Goal: Task Accomplishment & Management: Complete application form

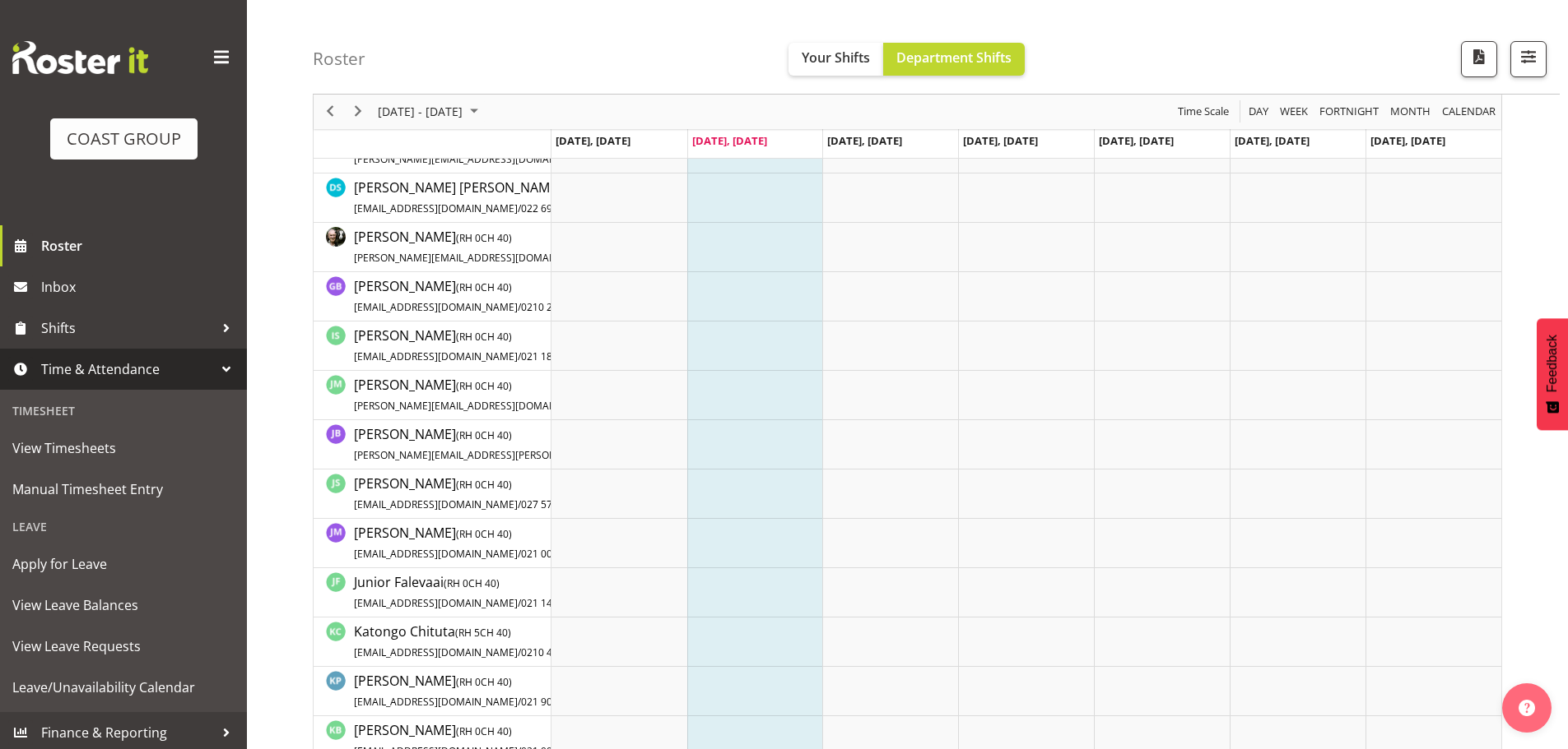
scroll to position [411, 0]
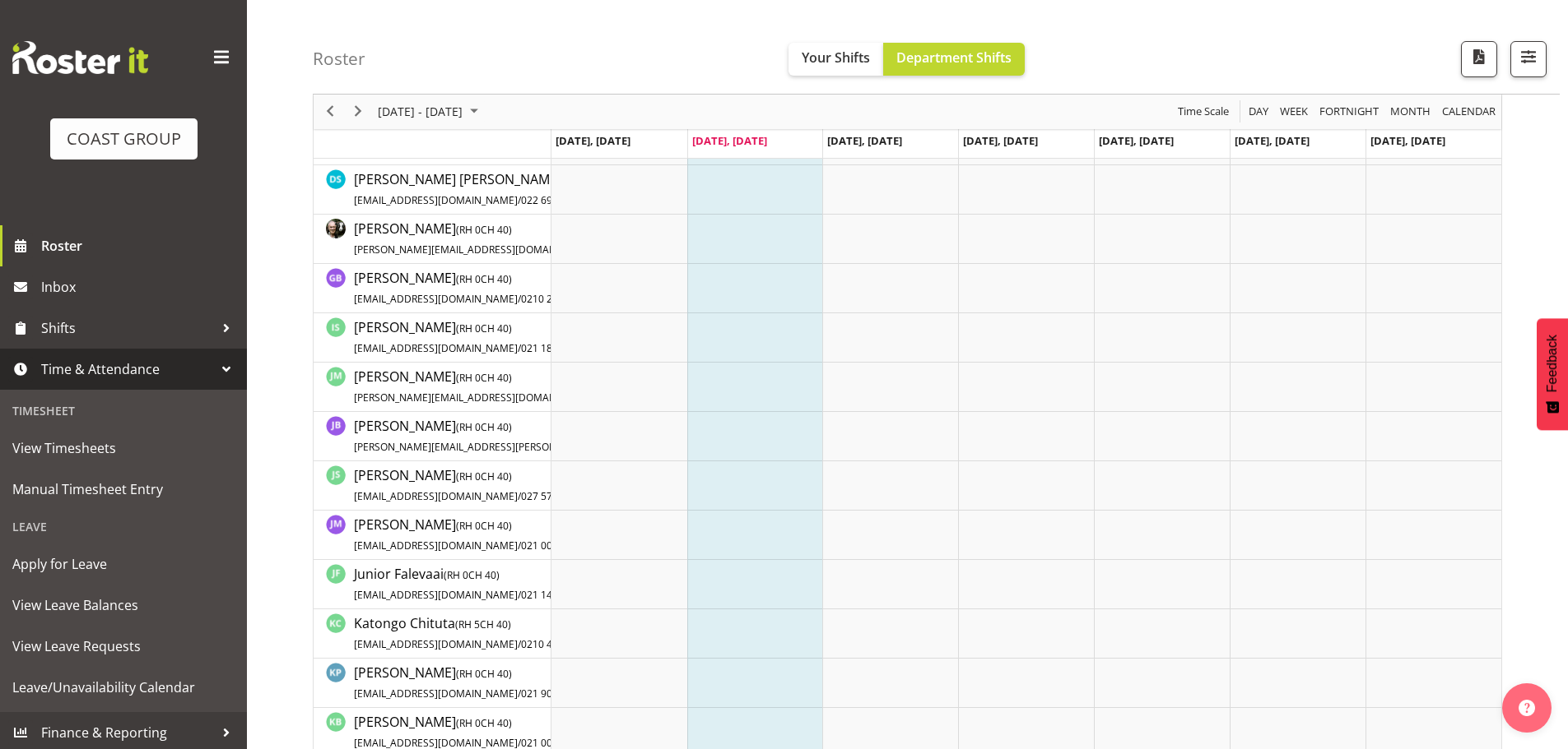
click at [117, 370] on span "Time & Attendance" at bounding box center [127, 369] width 173 height 24
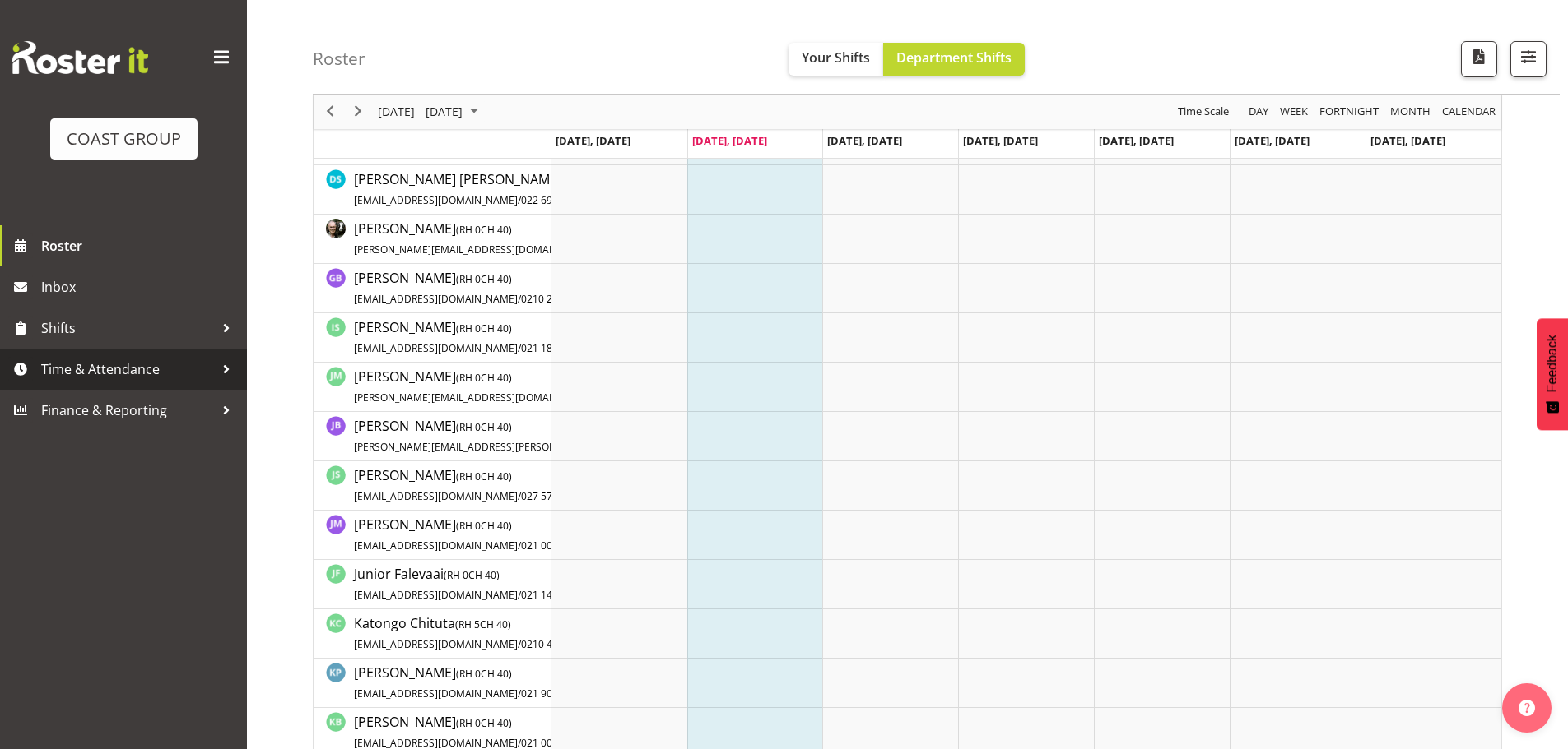
click at [137, 367] on span "Time & Attendance" at bounding box center [127, 369] width 173 height 24
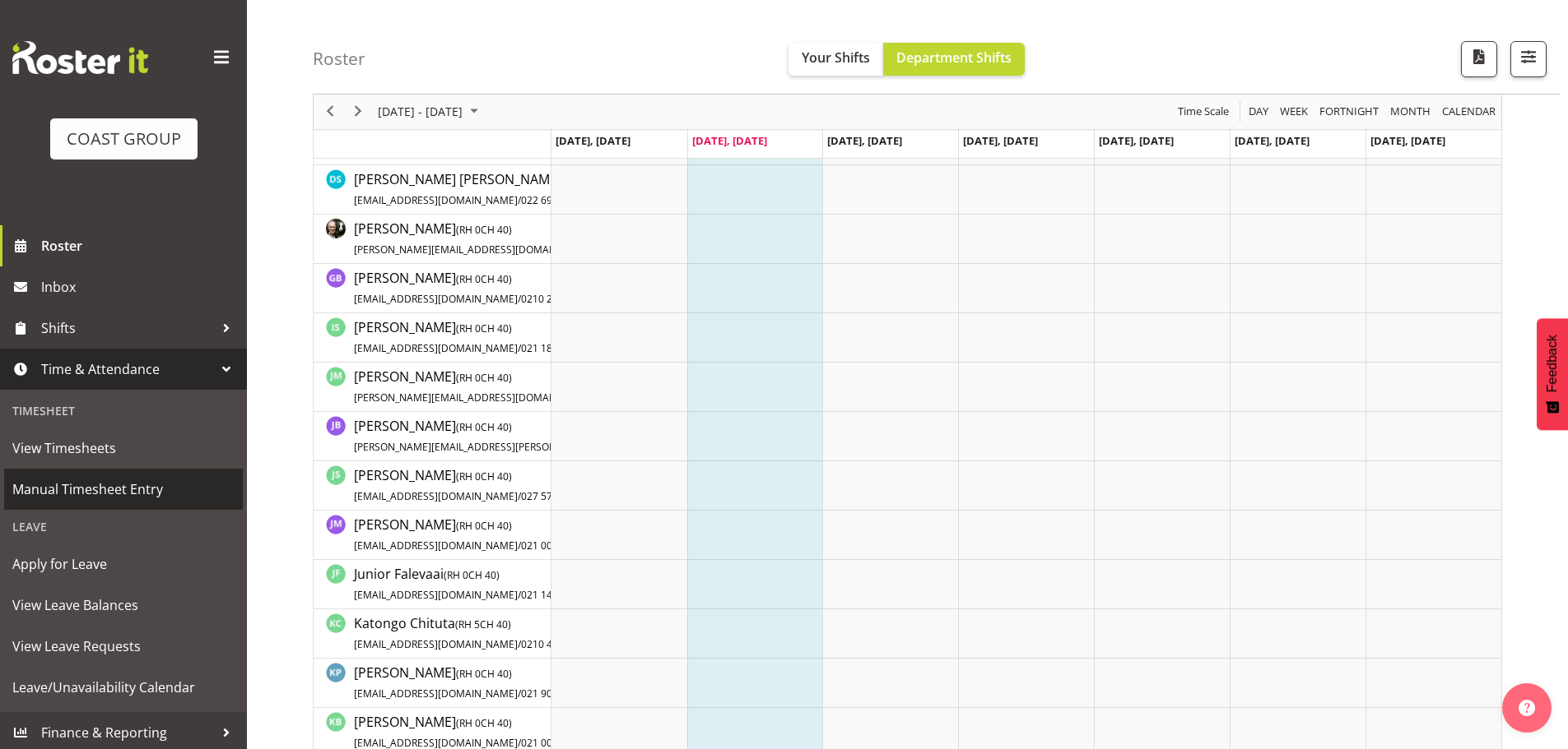
click at [146, 484] on span "Manual Timesheet Entry" at bounding box center [123, 489] width 223 height 24
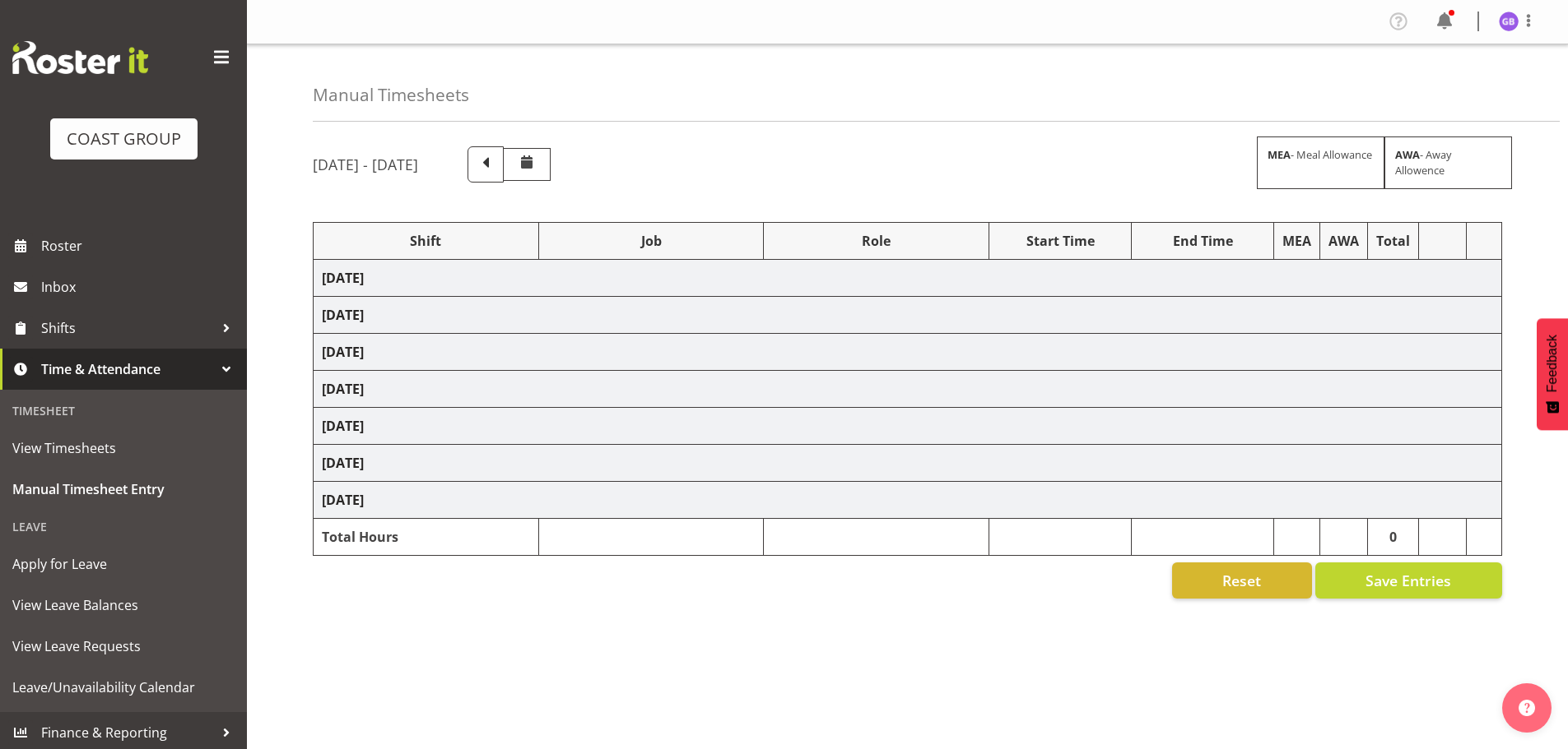
select select "16481"
select select "610"
select select "16481"
select select "610"
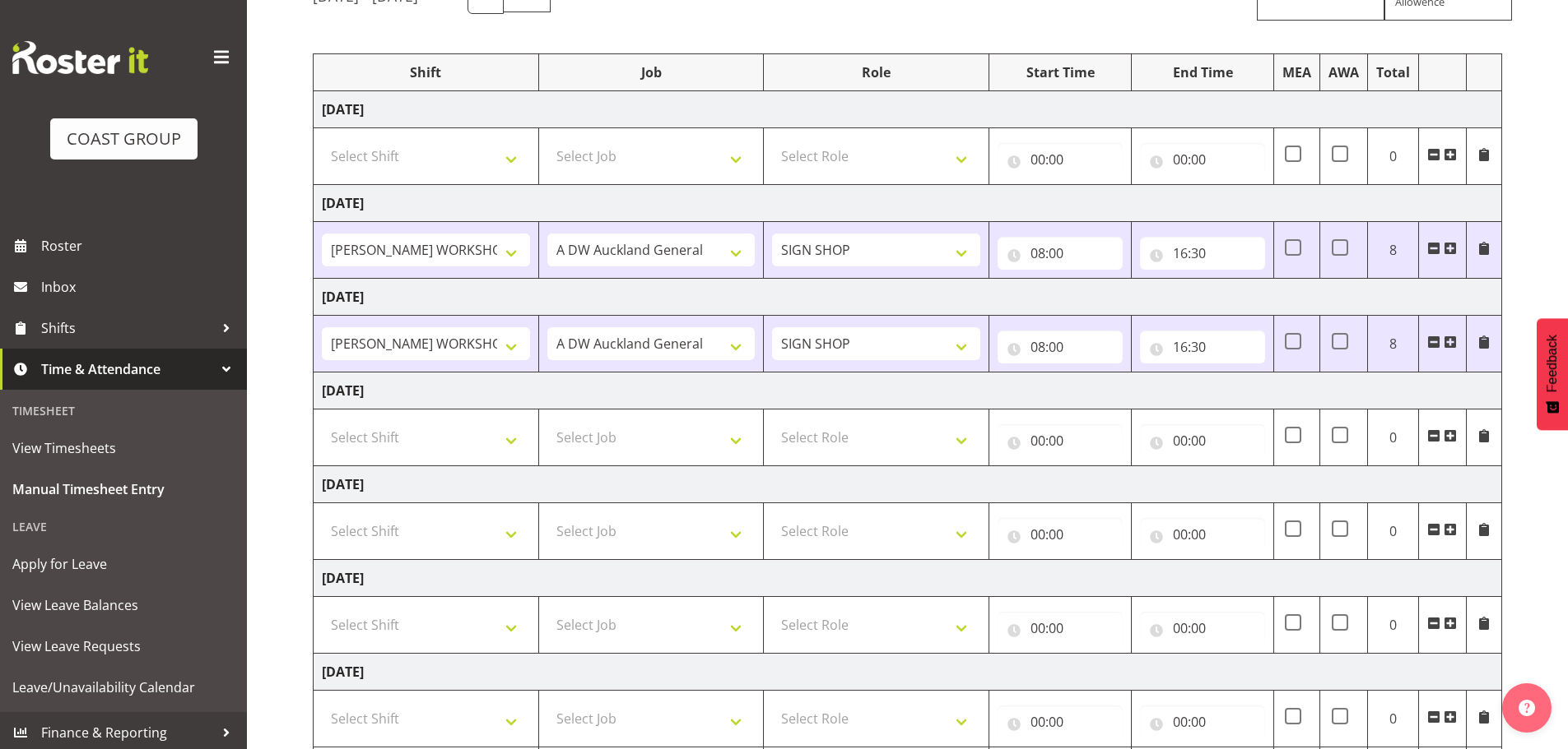
scroll to position [271, 0]
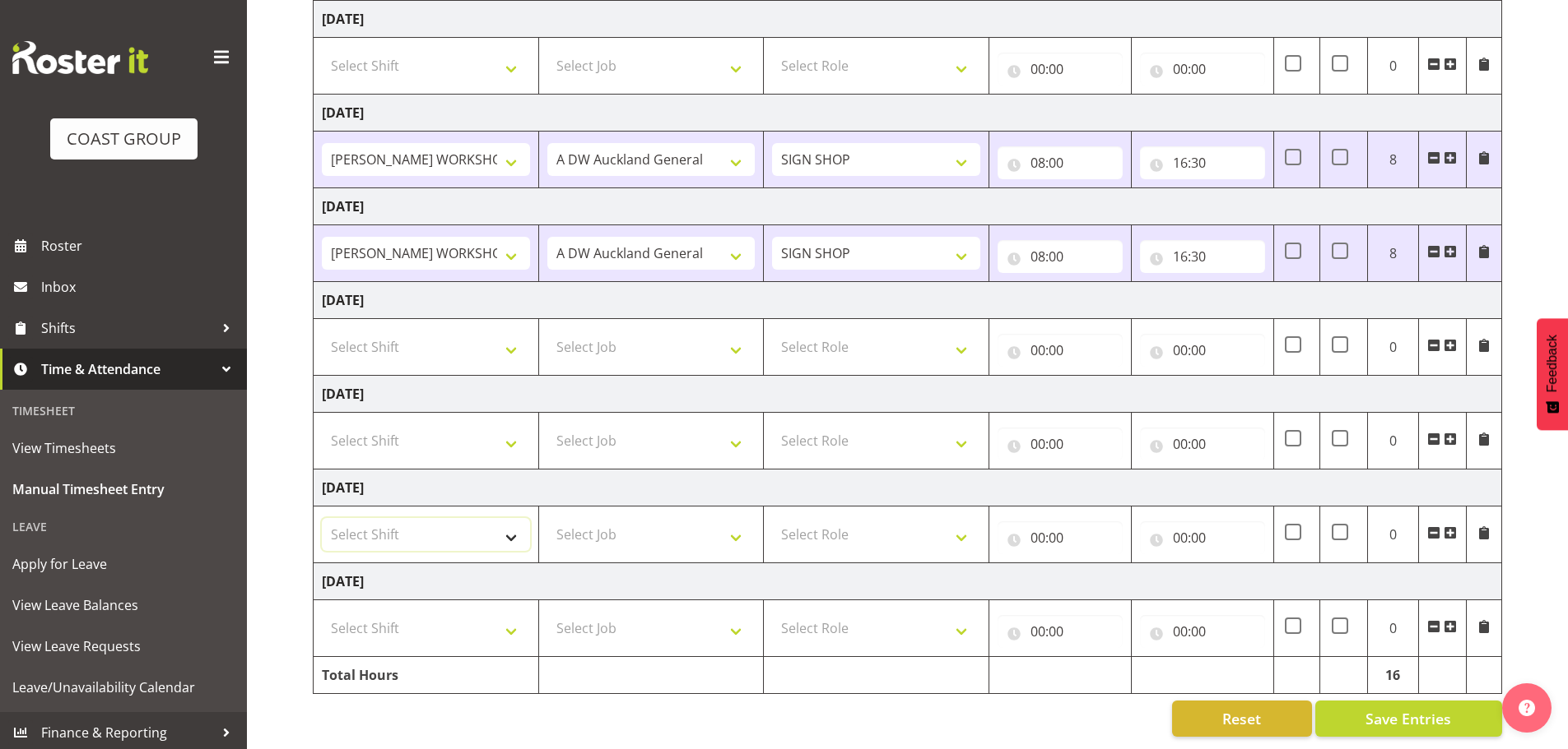
click at [439, 526] on select "Select Shift AKL SIGN ADMIN1 (LEAVE ALONE, DONT MAKE INACTIVE) DW ACCOUNT MANAG…" at bounding box center [426, 534] width 209 height 33
select select "16481"
click at [322, 518] on select "Select Shift AKL SIGN ADMIN1 (LEAVE ALONE, DONT MAKE INACTIVE) DW ACCOUNT MANAG…" at bounding box center [426, 534] width 209 height 33
click at [422, 612] on select "Select Shift AKL SIGN ADMIN1 (LEAVE ALONE, DONT MAKE INACTIVE) DW ACCOUNT MANAG…" at bounding box center [426, 627] width 209 height 33
select select "16481"
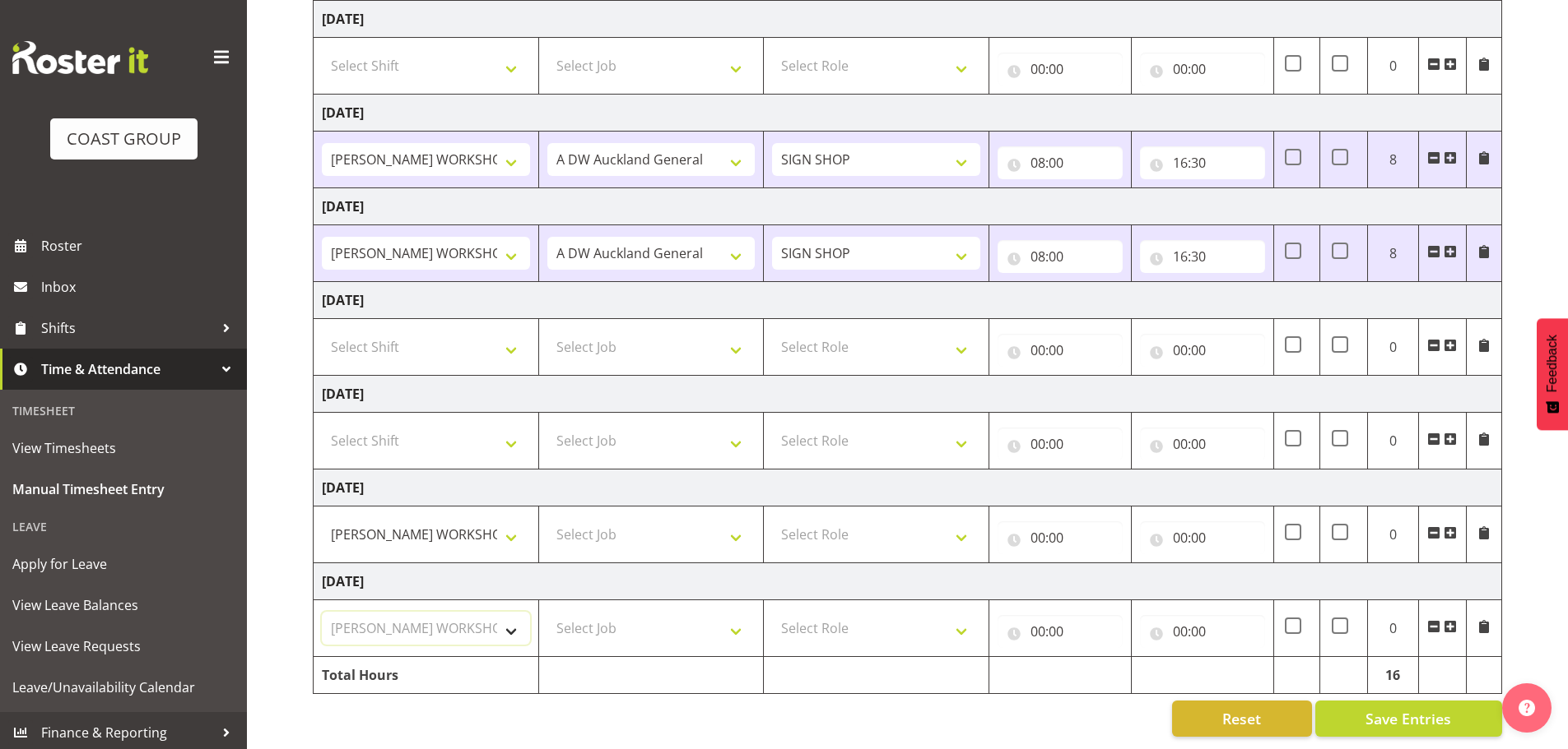
click at [322, 612] on select "Select Shift AKL SIGN ADMIN1 (LEAVE ALONE, DONT MAKE INACTIVE) DW ACCOUNT MANAG…" at bounding box center [426, 627] width 209 height 33
click at [574, 521] on select "Select Job 1 Carlton Events 1 [PERSON_NAME][GEOGRAPHIC_DATA] 1 [PERSON_NAME][GE…" at bounding box center [651, 534] width 209 height 33
select select "610"
click at [547, 518] on select "Select Job 1 Carlton Events 1 [PERSON_NAME][GEOGRAPHIC_DATA] 1 [PERSON_NAME][GE…" at bounding box center [651, 534] width 209 height 33
click at [601, 617] on select "Select Job 1 Carlton Events 1 [PERSON_NAME][GEOGRAPHIC_DATA] 1 [PERSON_NAME][GE…" at bounding box center [651, 627] width 209 height 33
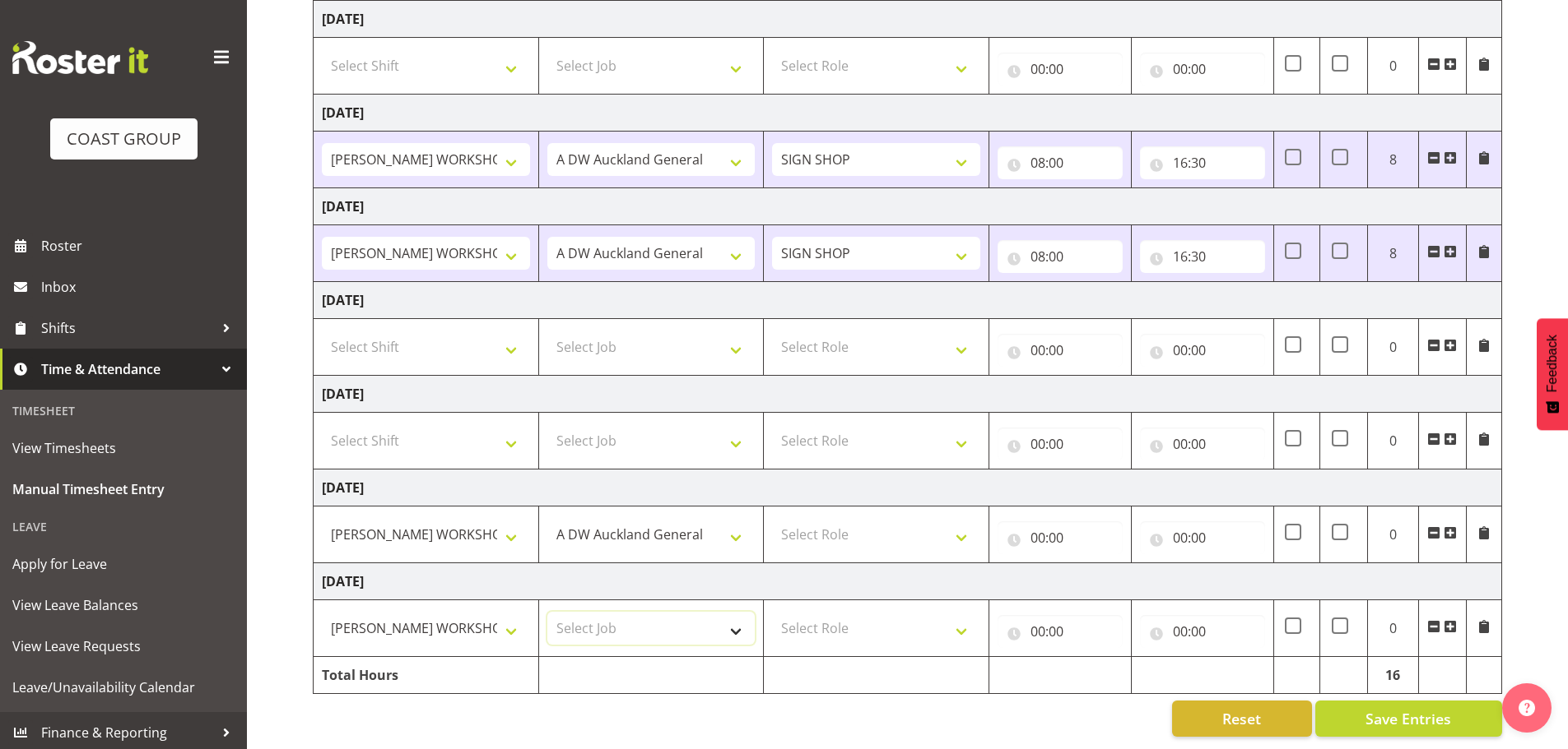
select select "610"
click at [547, 612] on select "Select Job 1 Carlton Events 1 [PERSON_NAME][GEOGRAPHIC_DATA] 1 [PERSON_NAME][GE…" at bounding box center [651, 627] width 209 height 33
click at [819, 524] on select "Select Role SIGN SHOP" at bounding box center [876, 534] width 209 height 33
select select "541"
click at [772, 518] on select "Select Role SIGN SHOP" at bounding box center [876, 534] width 209 height 33
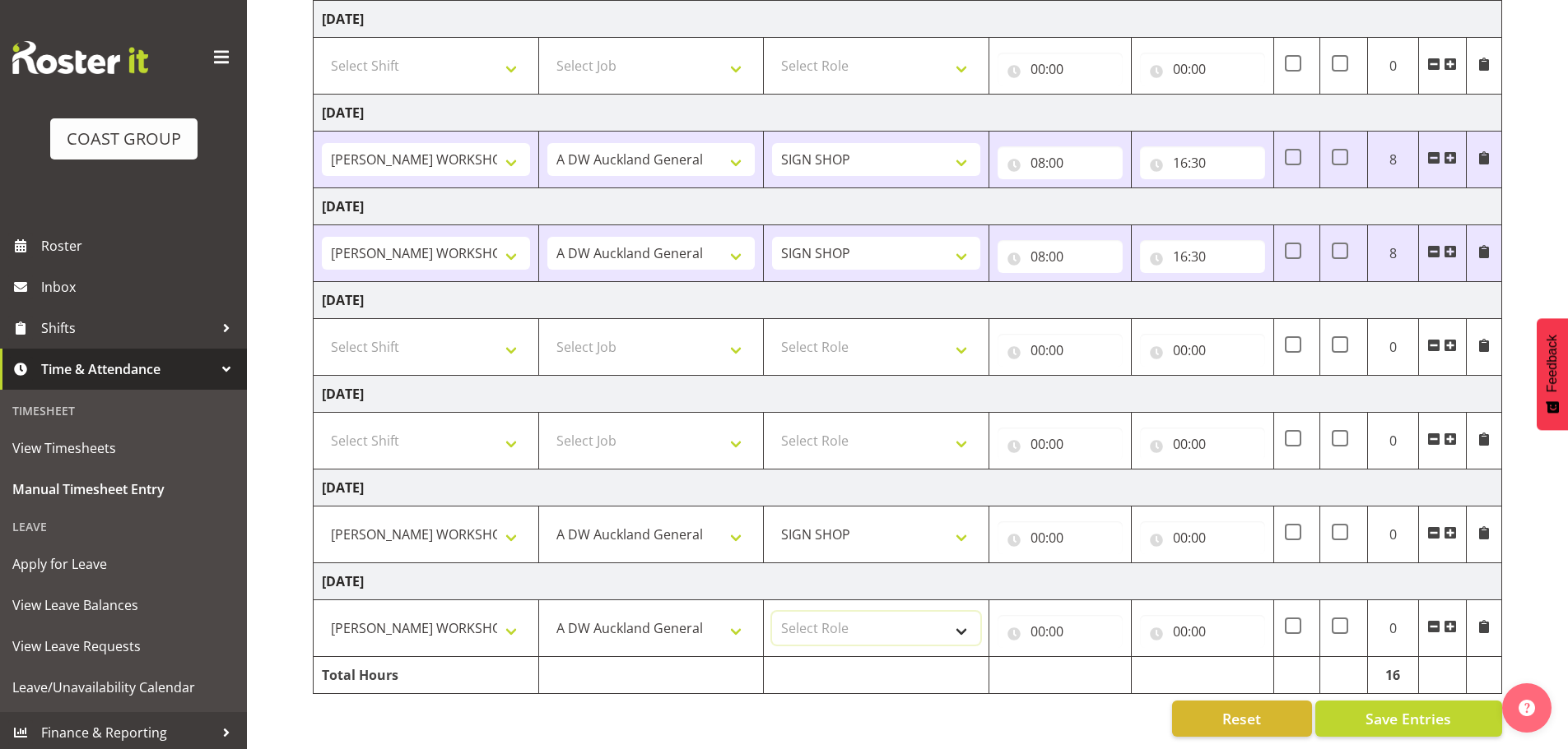
drag, startPoint x: 831, startPoint y: 607, endPoint x: 838, endPoint y: 618, distance: 13.0
click at [831, 612] on select "Select Role SIGN SHOP" at bounding box center [876, 627] width 209 height 33
select select "541"
click at [772, 612] on select "Select Role SIGN SHOP" at bounding box center [876, 627] width 209 height 33
click at [1052, 526] on input "00:00" at bounding box center [1060, 538] width 125 height 33
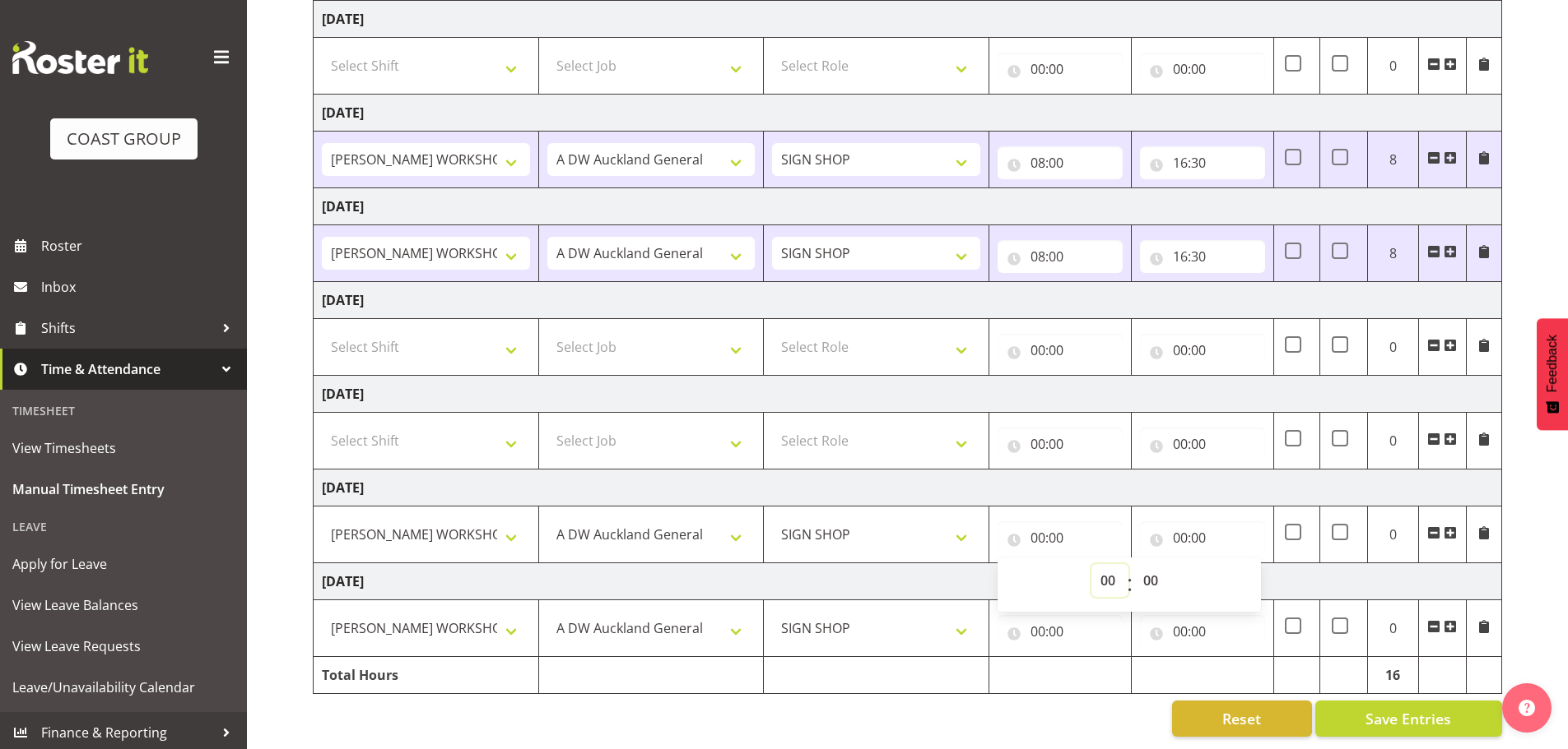
drag, startPoint x: 1109, startPoint y: 572, endPoint x: 1110, endPoint y: 555, distance: 17.0
click at [1109, 572] on select "00 01 02 03 04 05 06 07 08 09 10 11 12 13 14 15 16 17 18 19 20 21 22 23" at bounding box center [1110, 580] width 37 height 33
select select "8"
click at [1091, 564] on select "00 01 02 03 04 05 06 07 08 09 10 11 12 13 14 15 16 17 18 19 20 21 22 23" at bounding box center [1110, 580] width 37 height 33
type input "08:00"
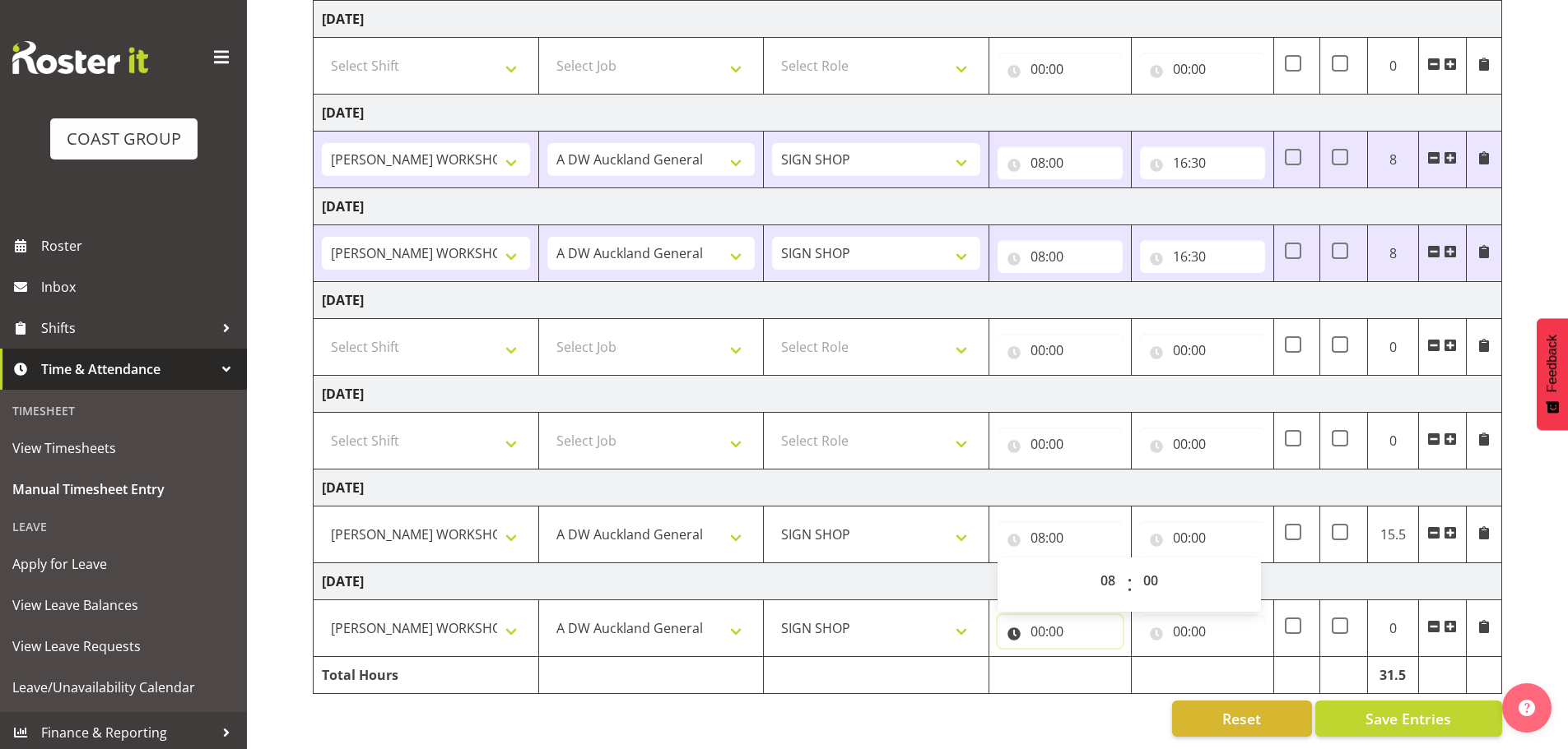
click at [1039, 620] on input "00:00" at bounding box center [1060, 631] width 125 height 33
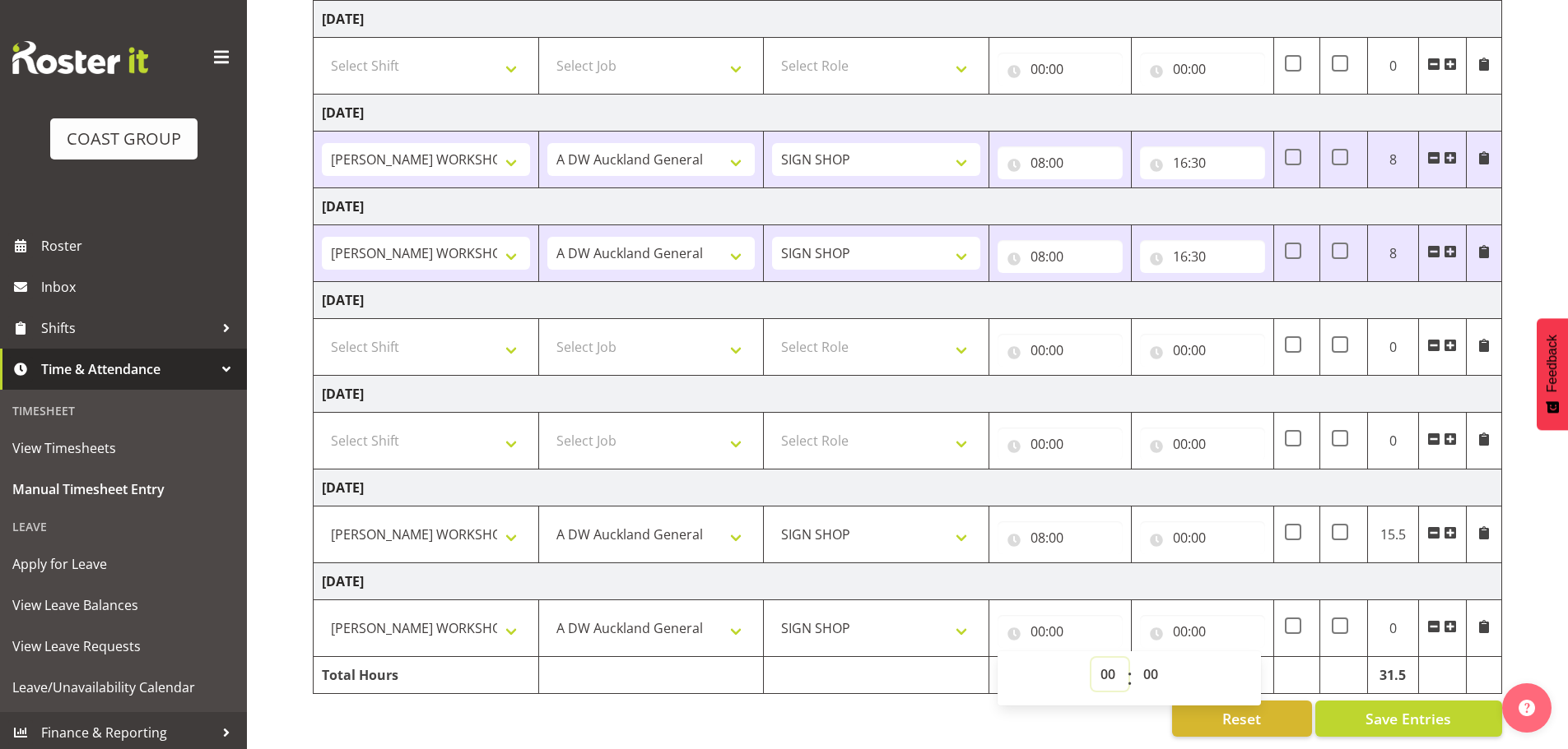
drag, startPoint x: 1102, startPoint y: 661, endPoint x: 1104, endPoint y: 646, distance: 15.1
click at [1102, 661] on select "00 01 02 03 04 05 06 07 08 09 10 11 12 13 14 15 16 17 18 19 20 21 22 23" at bounding box center [1110, 674] width 37 height 33
select select "8"
click at [1091, 658] on select "00 01 02 03 04 05 06 07 08 09 10 11 12 13 14 15 16 17 18 19 20 21 22 23" at bounding box center [1110, 674] width 37 height 33
type input "08:00"
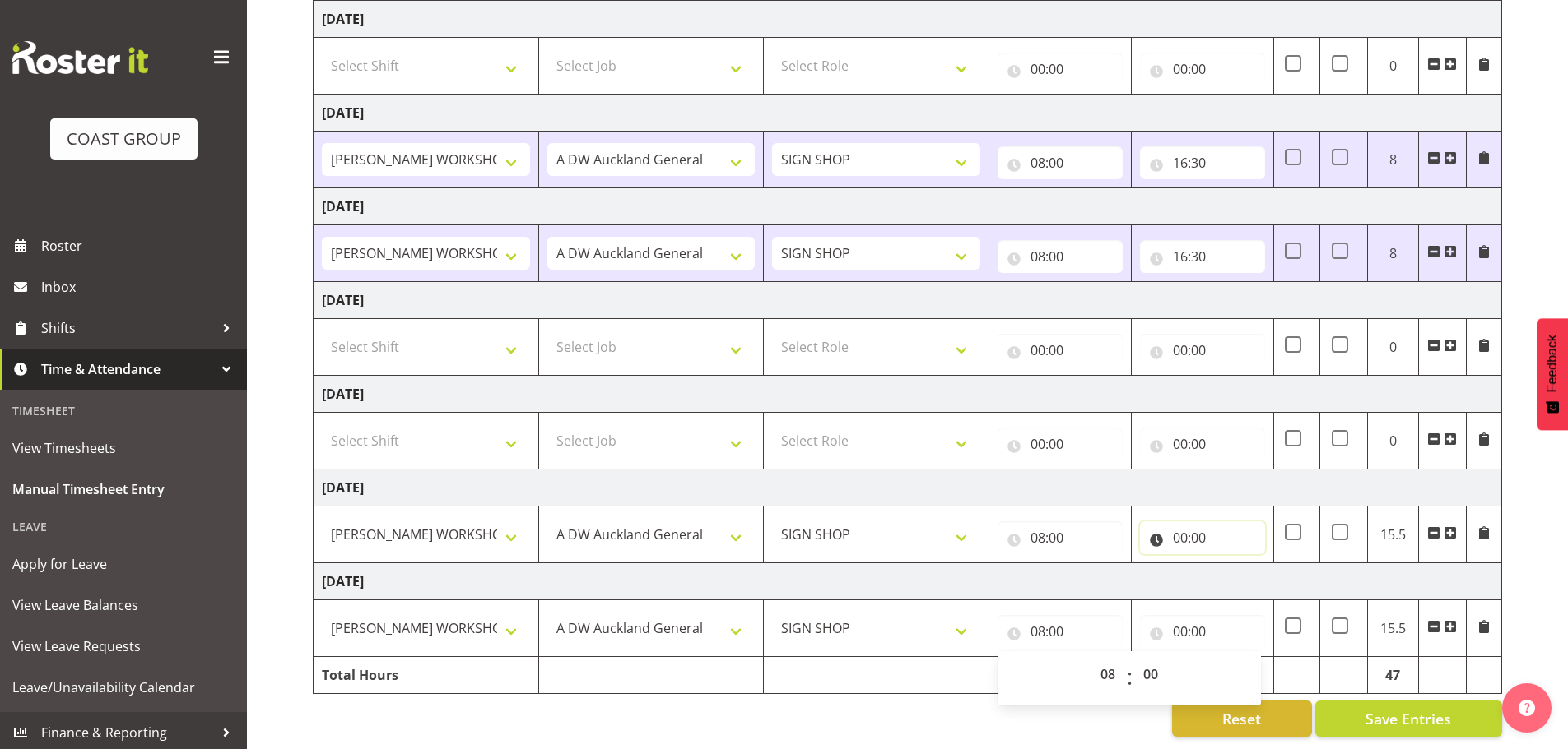
click at [1176, 526] on input "00:00" at bounding box center [1202, 538] width 125 height 33
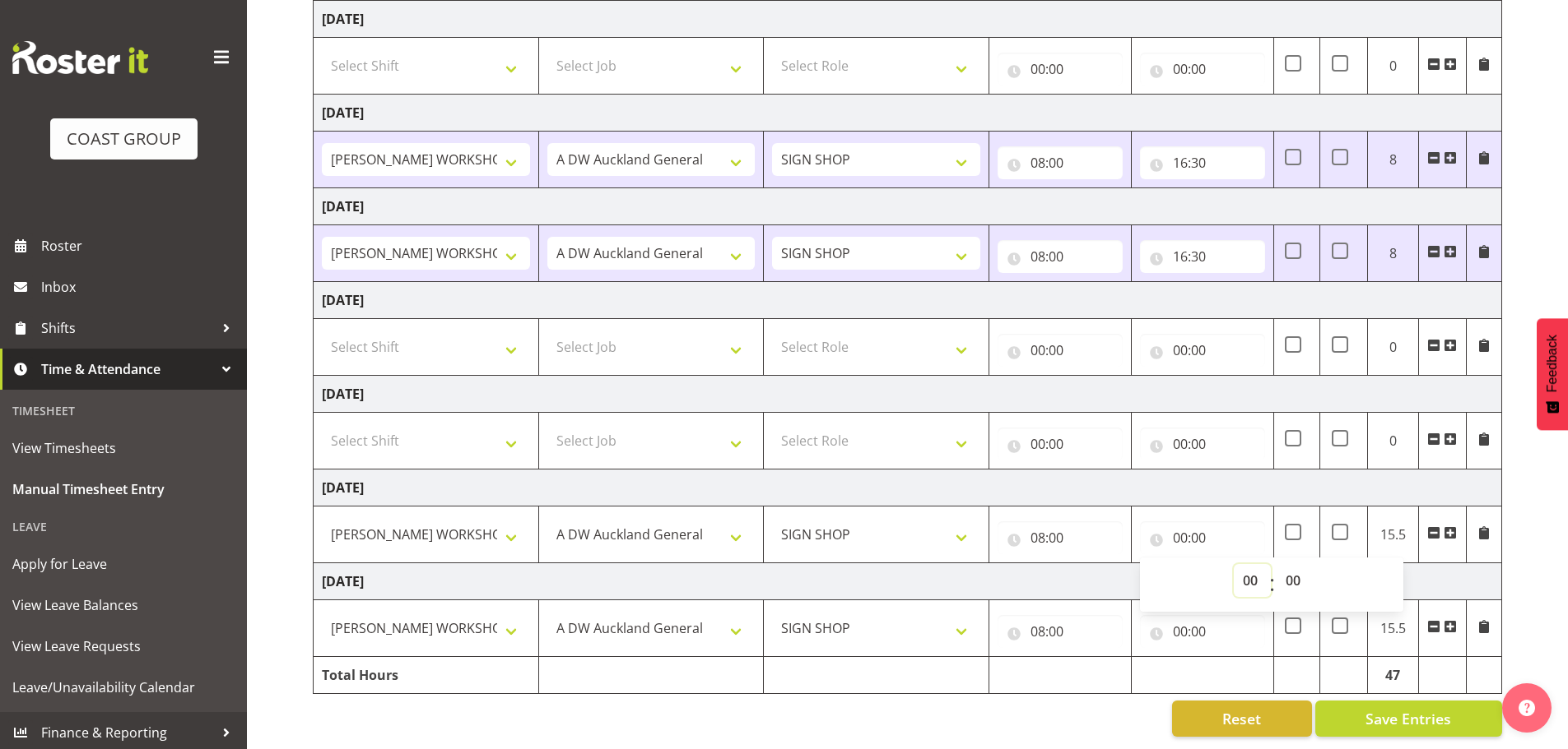
click at [1241, 566] on select "00 01 02 03 04 05 06 07 08 09 10 11 12 13 14 15 16 17 18 19 20 21 22 23" at bounding box center [1253, 580] width 37 height 33
select select "16"
click at [1234, 564] on select "00 01 02 03 04 05 06 07 08 09 10 11 12 13 14 15 16 17 18 19 20 21 22 23" at bounding box center [1253, 580] width 37 height 33
type input "16:00"
drag, startPoint x: 1292, startPoint y: 564, endPoint x: 1296, endPoint y: 554, distance: 10.8
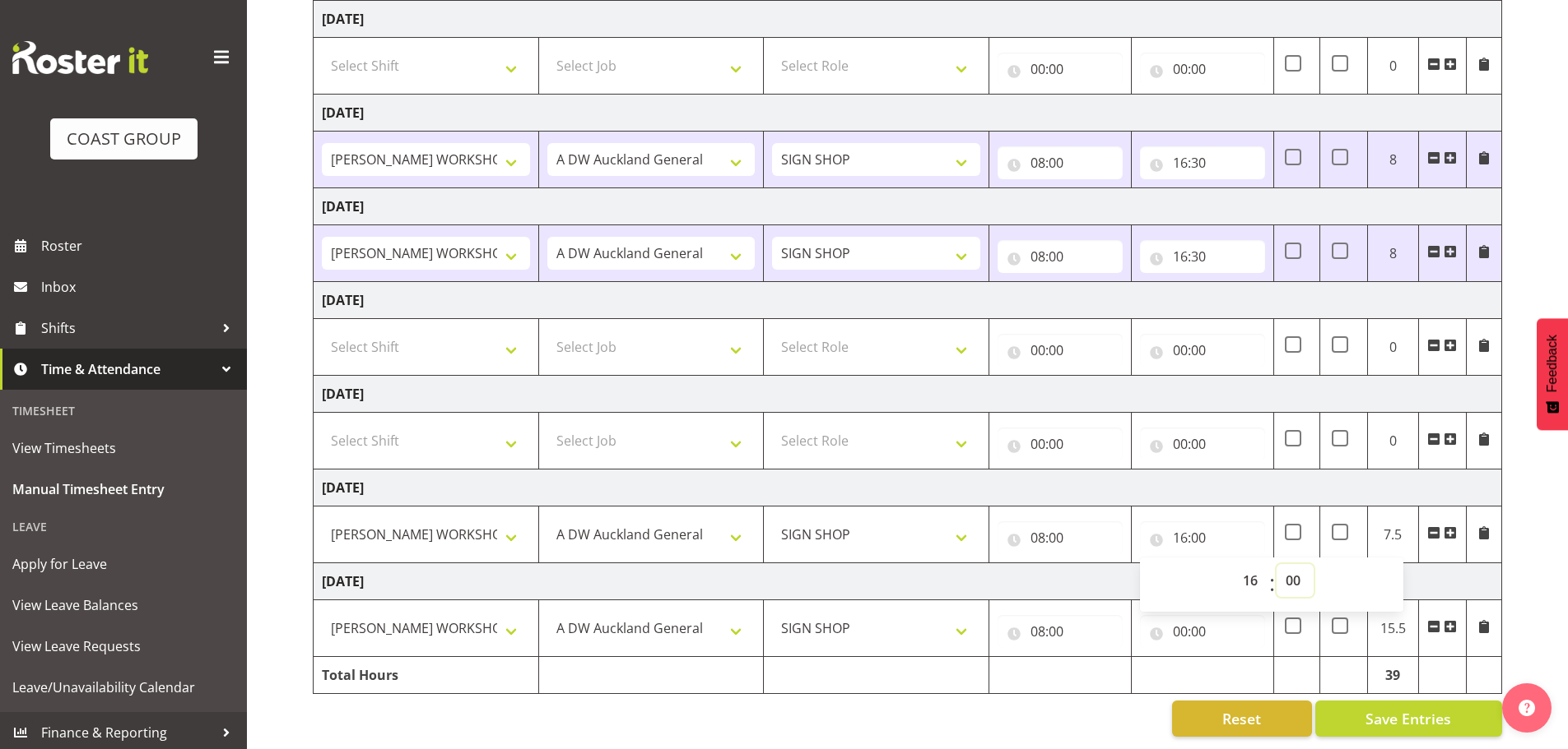
click at [1292, 564] on select "00 01 02 03 04 05 06 07 08 09 10 11 12 13 14 15 16 17 18 19 20 21 22 23 24 25 2…" at bounding box center [1295, 580] width 37 height 33
select select "30"
click at [1276, 564] on select "00 01 02 03 04 05 06 07 08 09 10 11 12 13 14 15 16 17 18 19 20 21 22 23 24 25 2…" at bounding box center [1295, 580] width 37 height 33
type input "16:30"
click at [1179, 619] on input "00:00" at bounding box center [1202, 631] width 125 height 33
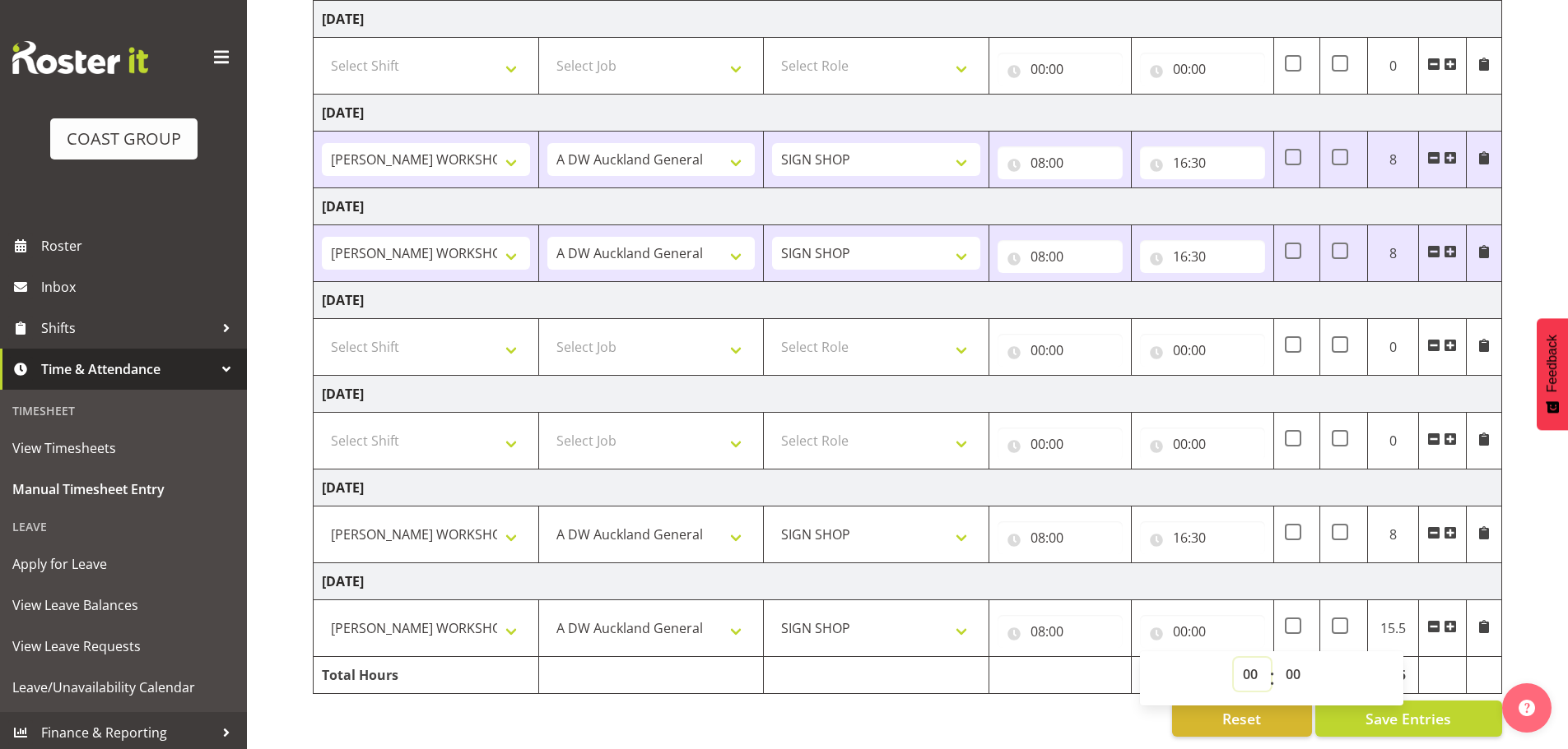
drag, startPoint x: 1246, startPoint y: 658, endPoint x: 1249, endPoint y: 648, distance: 10.4
click at [1246, 658] on select "00 01 02 03 04 05 06 07 08 09 10 11 12 13 14 15 16 17 18 19 20 21 22 23" at bounding box center [1253, 674] width 37 height 33
select select "16"
click at [1234, 658] on select "00 01 02 03 04 05 06 07 08 09 10 11 12 13 14 15 16 17 18 19 20 21 22 23" at bounding box center [1253, 674] width 37 height 33
type input "16:00"
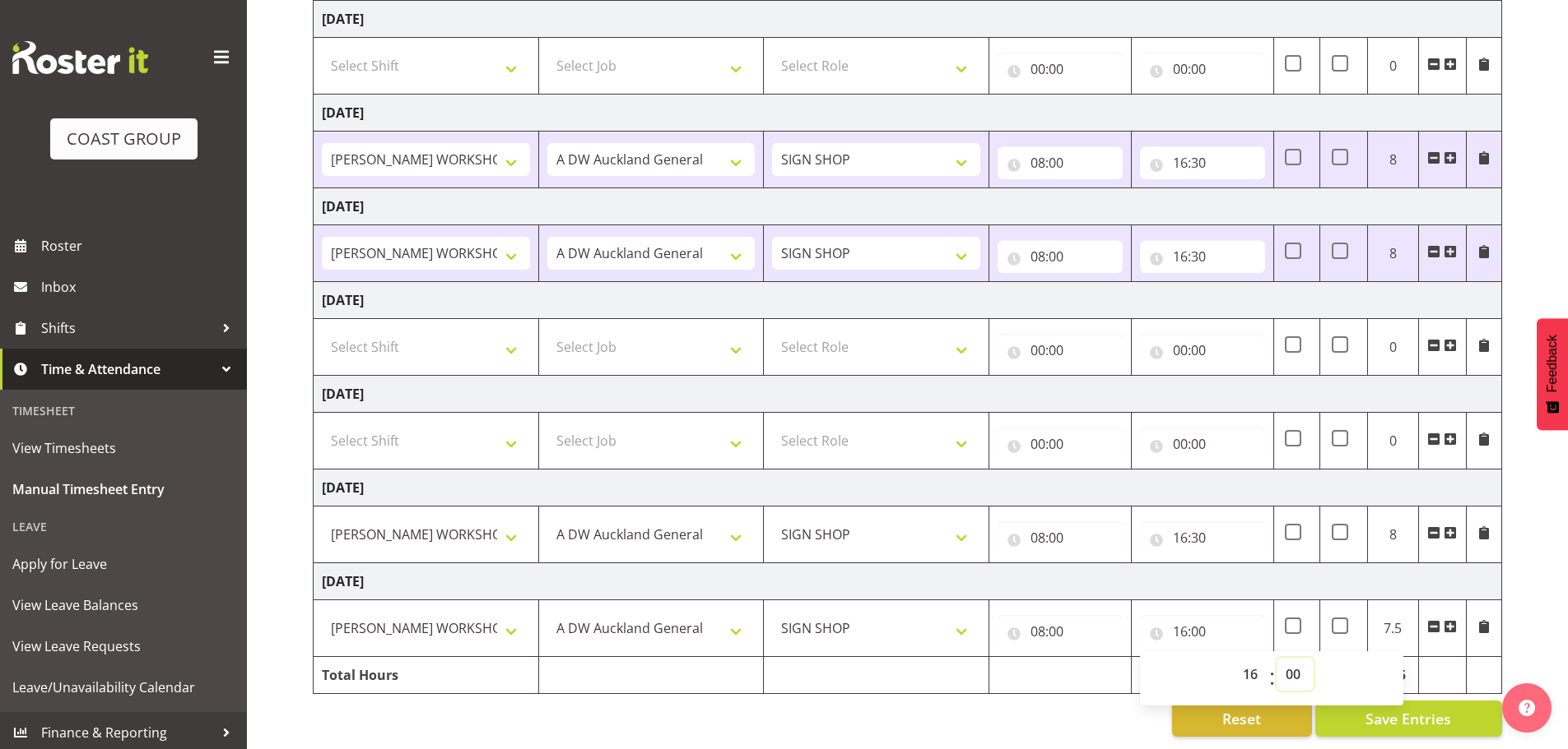
drag, startPoint x: 1294, startPoint y: 664, endPoint x: 1304, endPoint y: 653, distance: 14.9
click at [1294, 664] on select "00 01 02 03 04 05 06 07 08 09 10 11 12 13 14 15 16 17 18 19 20 21 22 23 24 25 2…" at bounding box center [1295, 674] width 37 height 33
select select "30"
click at [1276, 658] on select "00 01 02 03 04 05 06 07 08 09 10 11 12 13 14 15 16 17 18 19 20 21 22 23 24 25 2…" at bounding box center [1295, 674] width 37 height 33
type input "16:30"
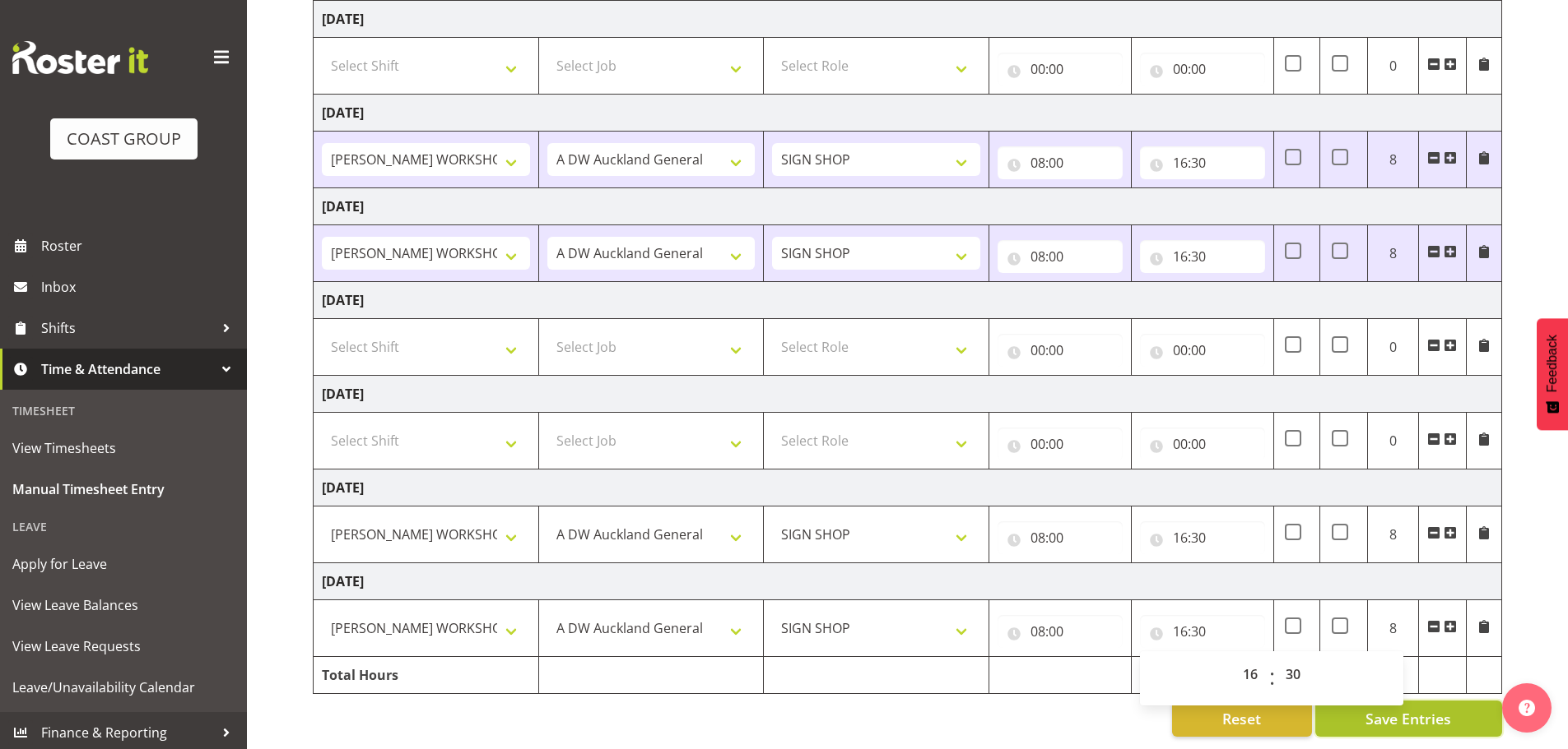
click at [1406, 708] on span "Save Entries" at bounding box center [1407, 718] width 85 height 22
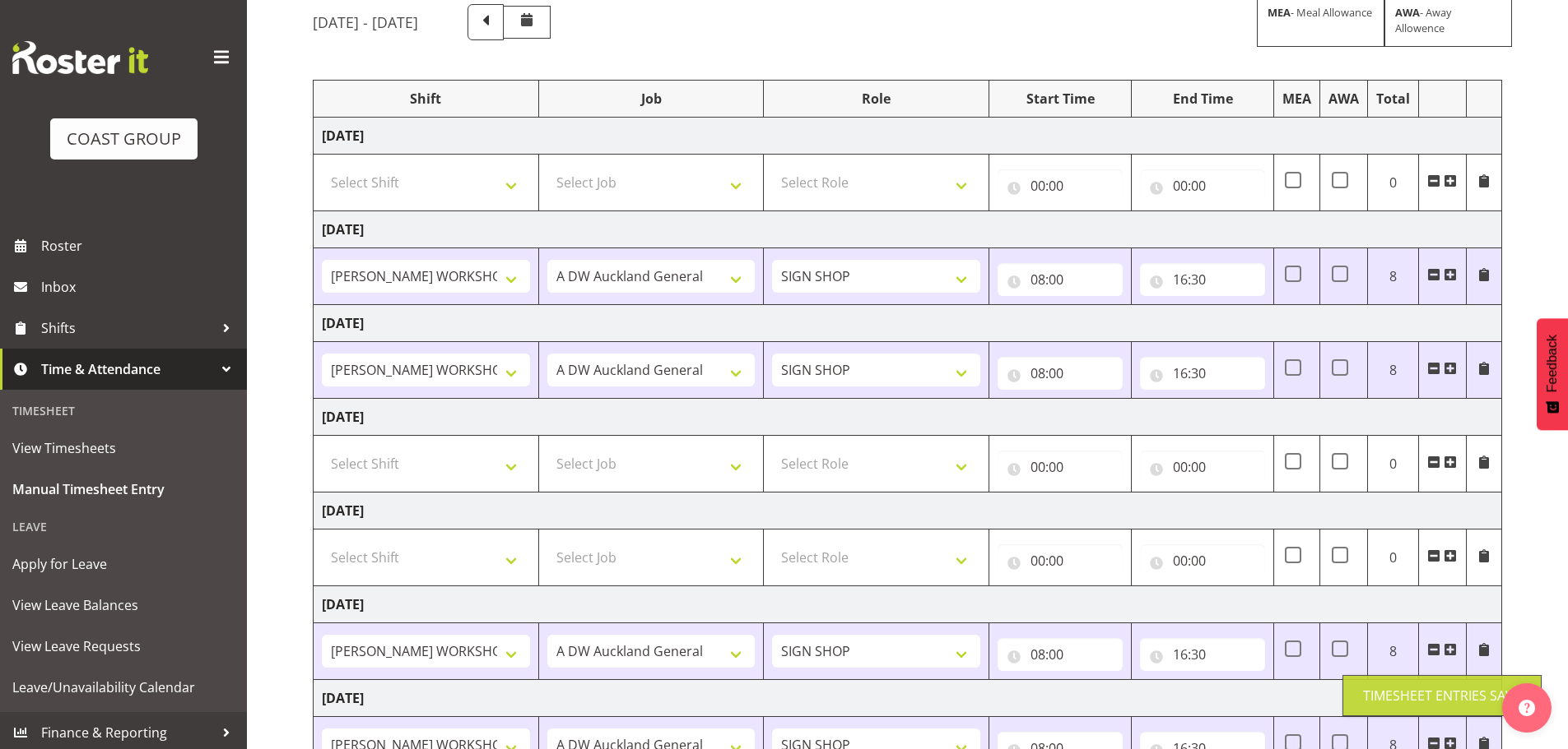
scroll to position [0, 0]
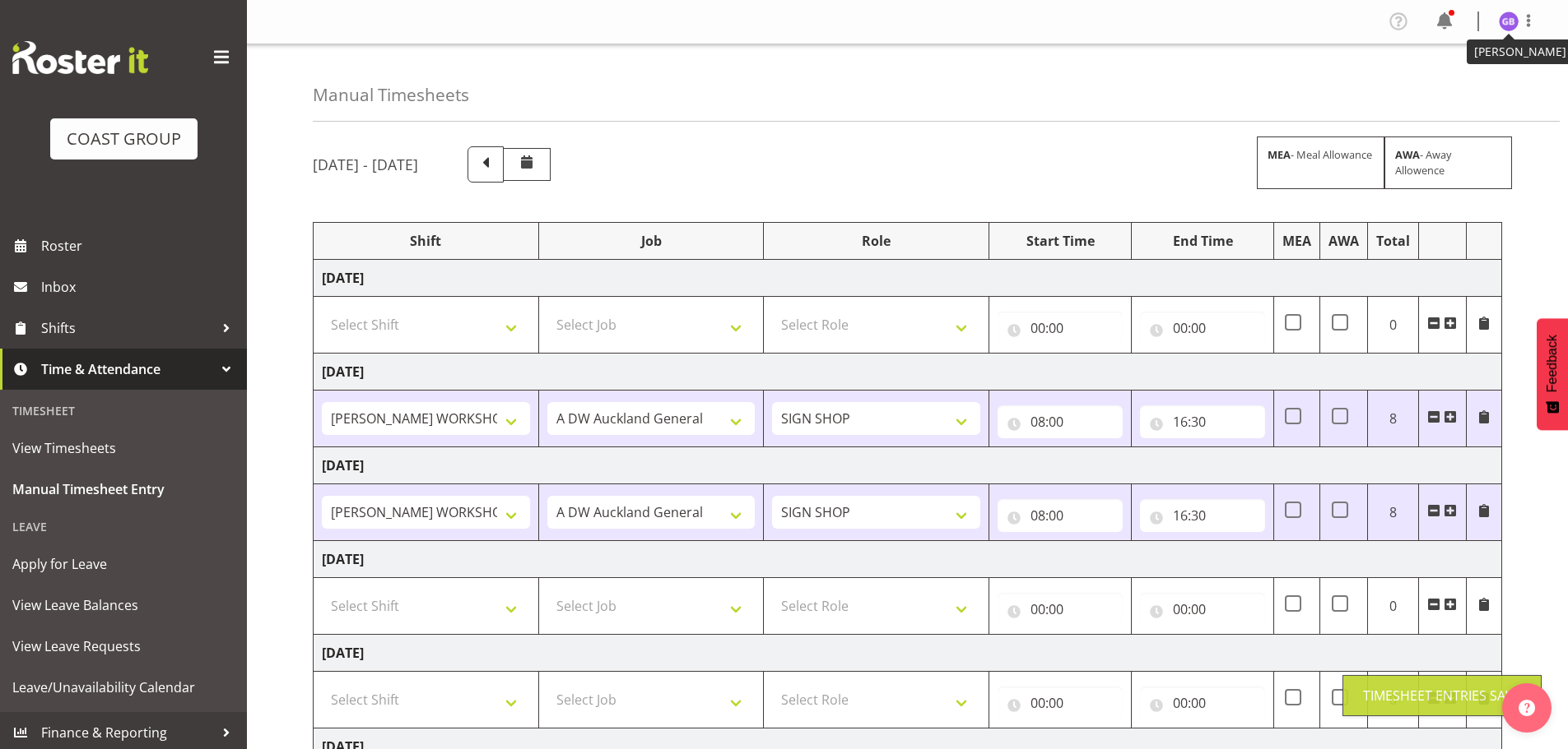
click at [1502, 20] on img at bounding box center [1508, 21] width 20 height 20
click at [1435, 79] on link "Log Out" at bounding box center [1459, 87] width 158 height 30
